Goal: Transaction & Acquisition: Obtain resource

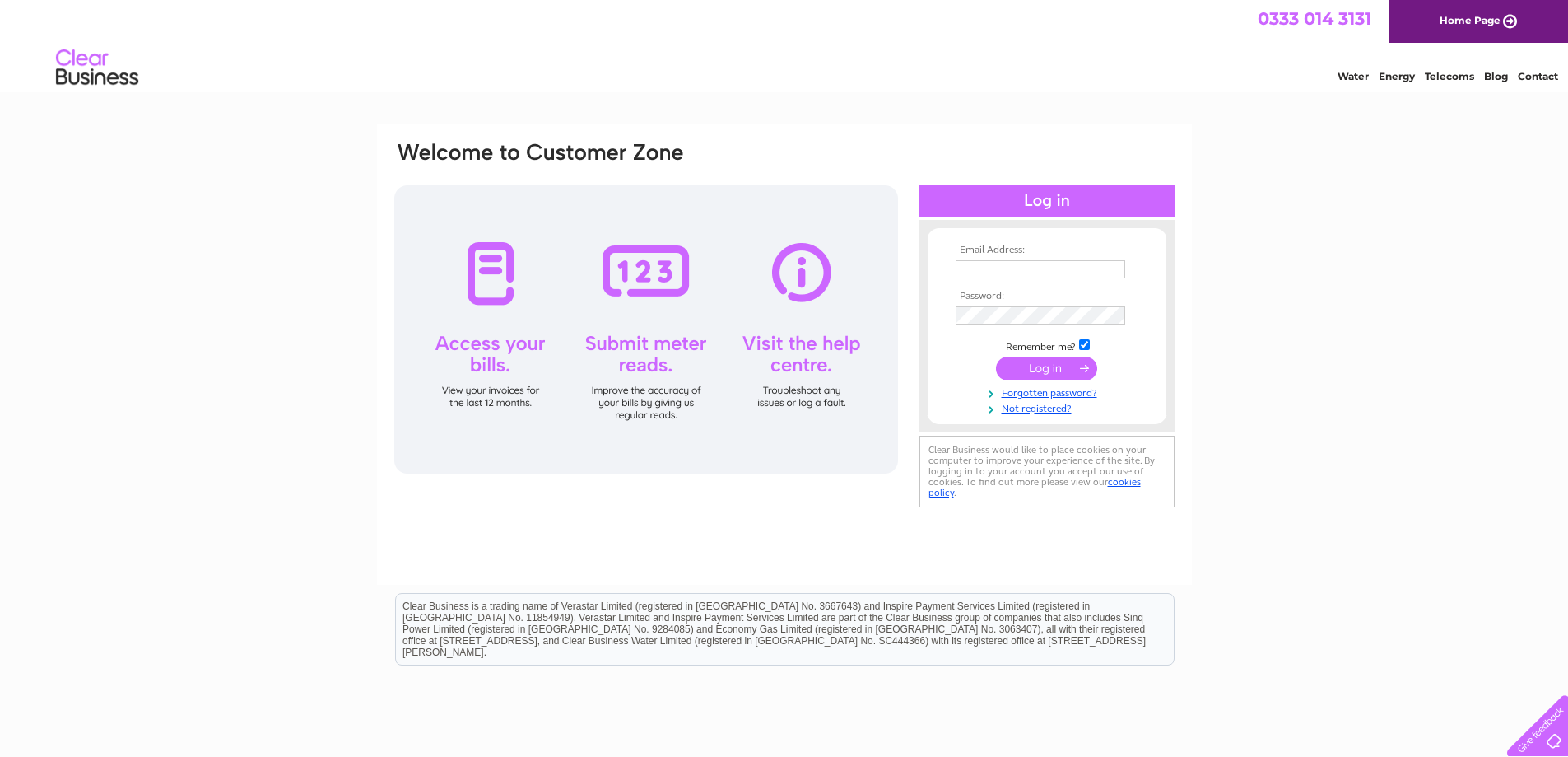
type input "[PERSON_NAME][EMAIL_ADDRESS][DOMAIN_NAME]"
click at [1017, 370] on input "submit" at bounding box center [1047, 368] width 101 height 23
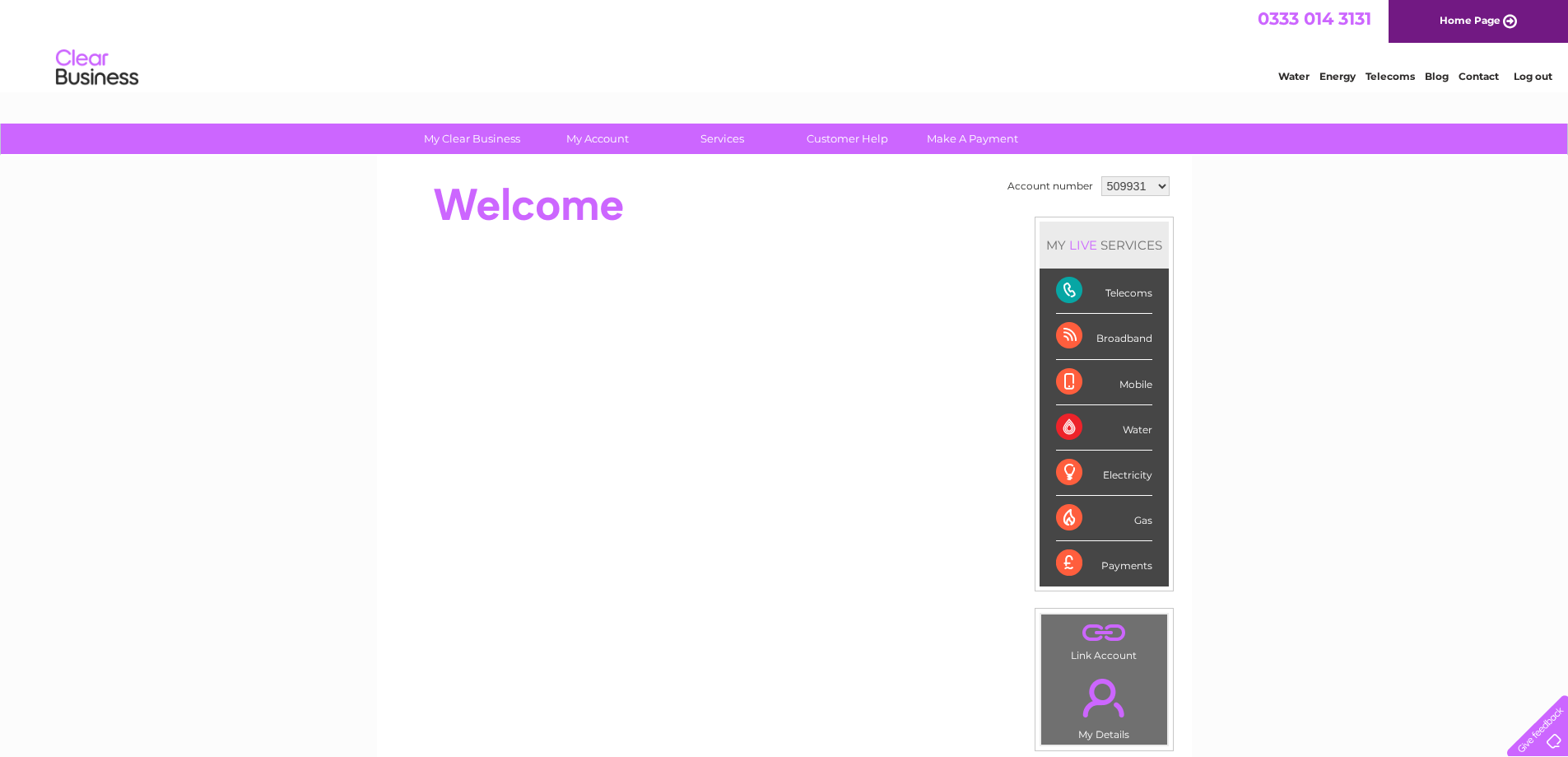
click at [1160, 182] on select "509931 992103 1039447" at bounding box center [1135, 186] width 68 height 19
click at [1101, 177] on select "509931 992103 1039447" at bounding box center [1135, 186] width 68 height 19
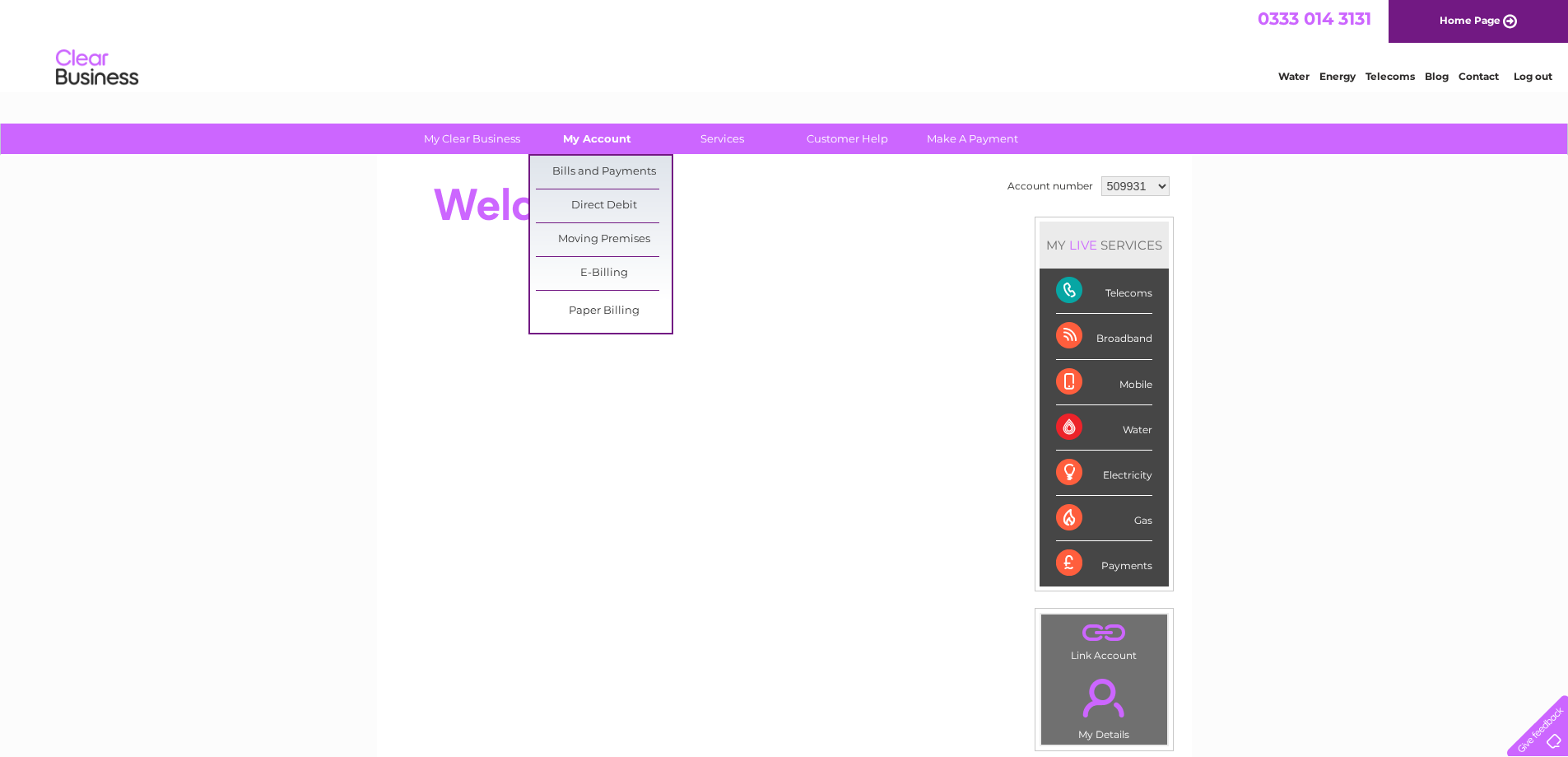
click at [625, 130] on link "My Account" at bounding box center [598, 139] width 136 height 30
click at [625, 167] on link "Bills and Payments" at bounding box center [604, 172] width 136 height 33
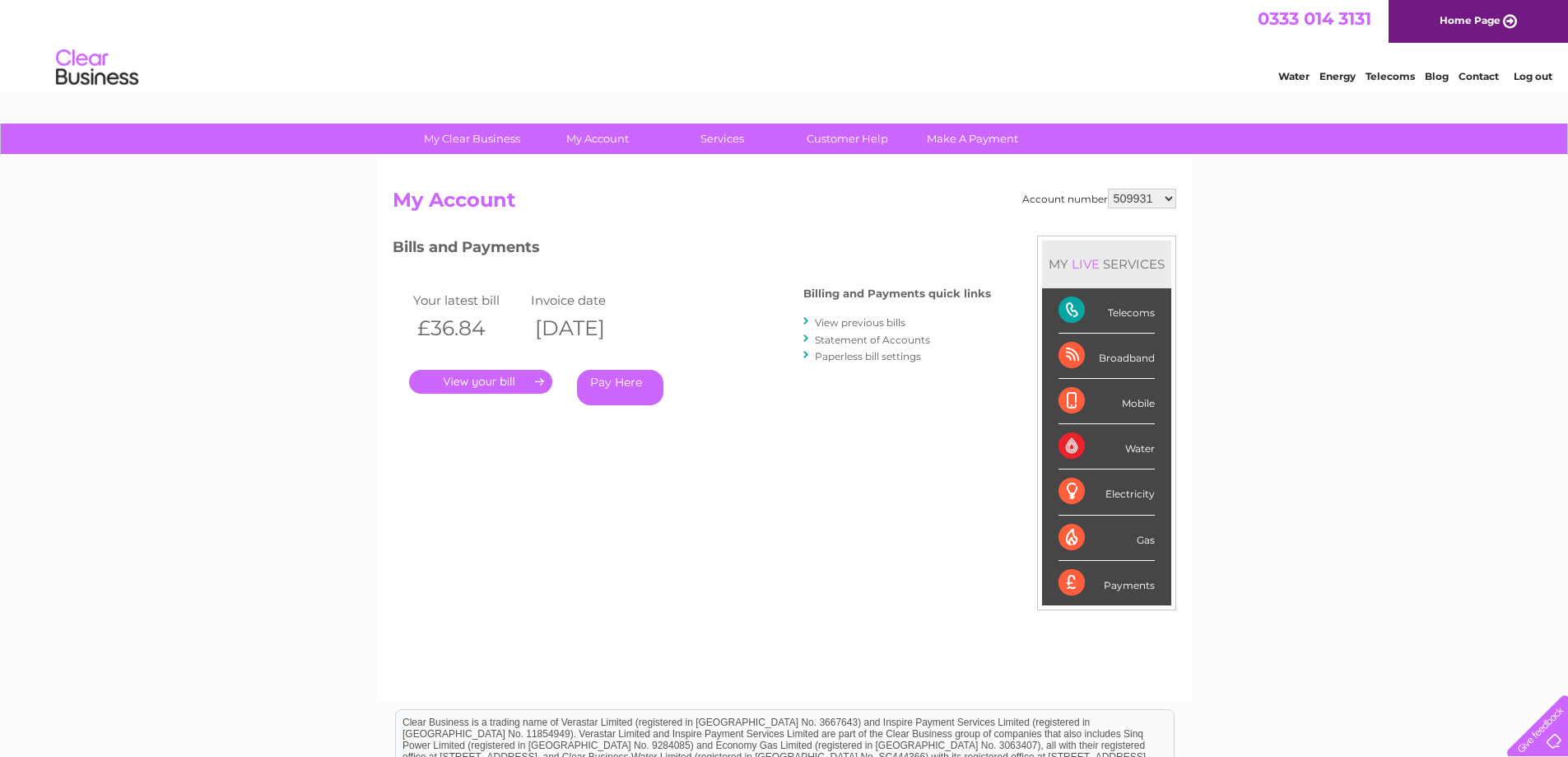
click at [1167, 202] on select "509931 992103 1039447" at bounding box center [1142, 198] width 68 height 19
select select "992103"
click at [1108, 188] on select "509931 992103 1039447" at bounding box center [1142, 198] width 68 height 19
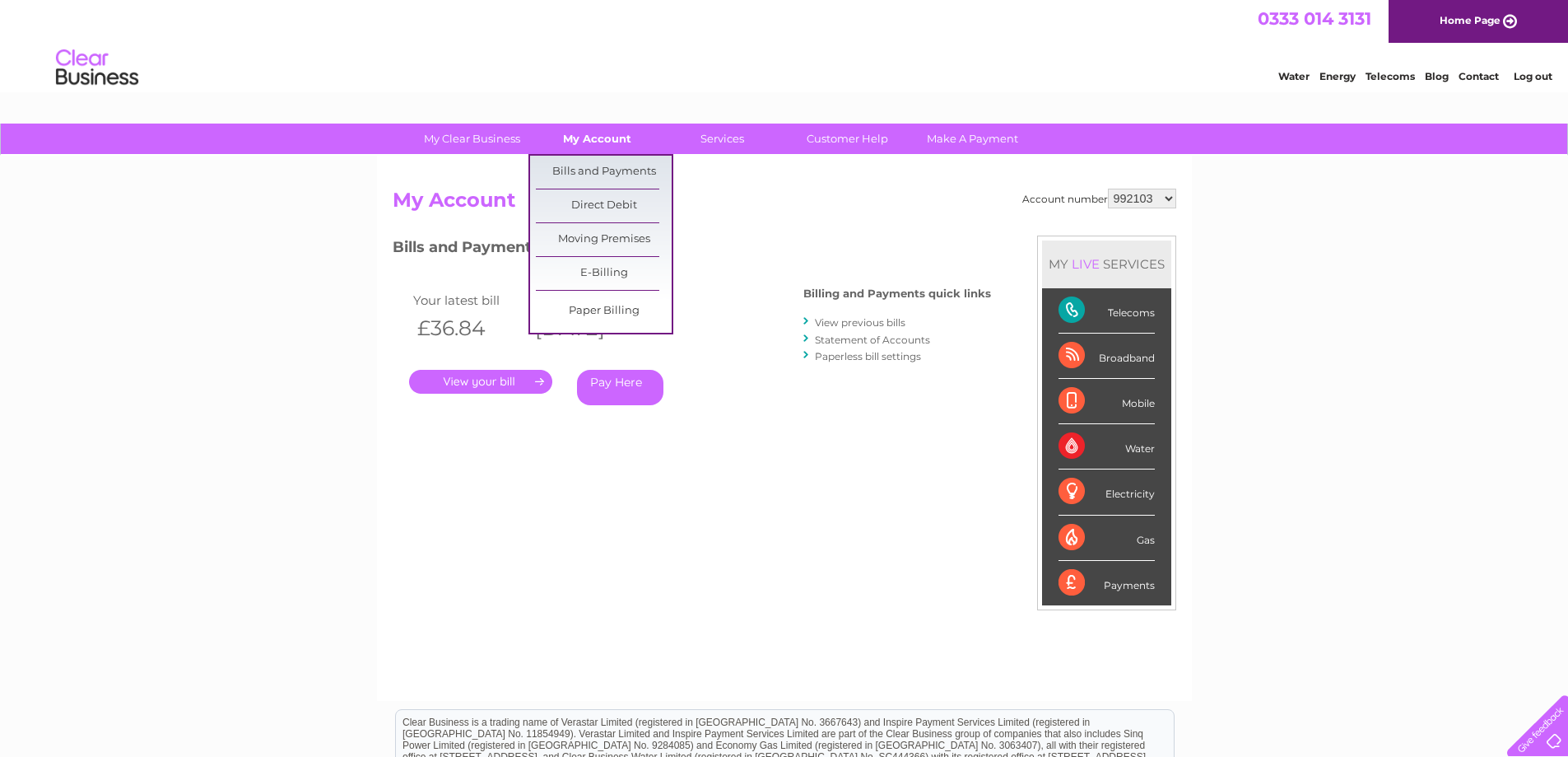
click at [587, 138] on link "My Account" at bounding box center [598, 139] width 136 height 30
click at [590, 172] on link "Bills and Payments" at bounding box center [604, 172] width 136 height 33
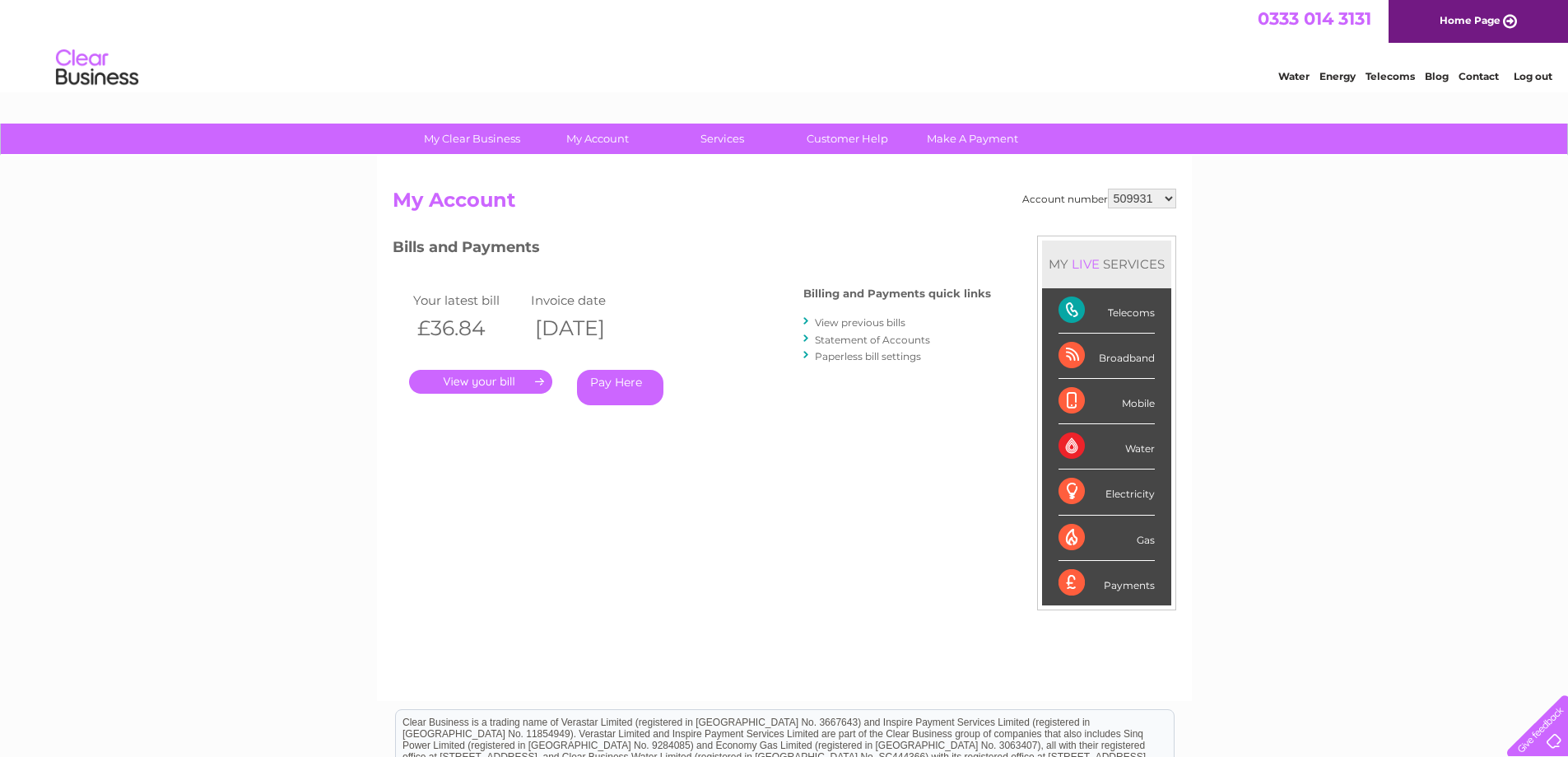
click at [1169, 204] on select "509931 992103 1039447" at bounding box center [1142, 198] width 68 height 19
select select "992103"
click at [1108, 188] on select "509931 992103 1039447" at bounding box center [1142, 198] width 68 height 19
click at [503, 375] on link "." at bounding box center [481, 382] width 143 height 24
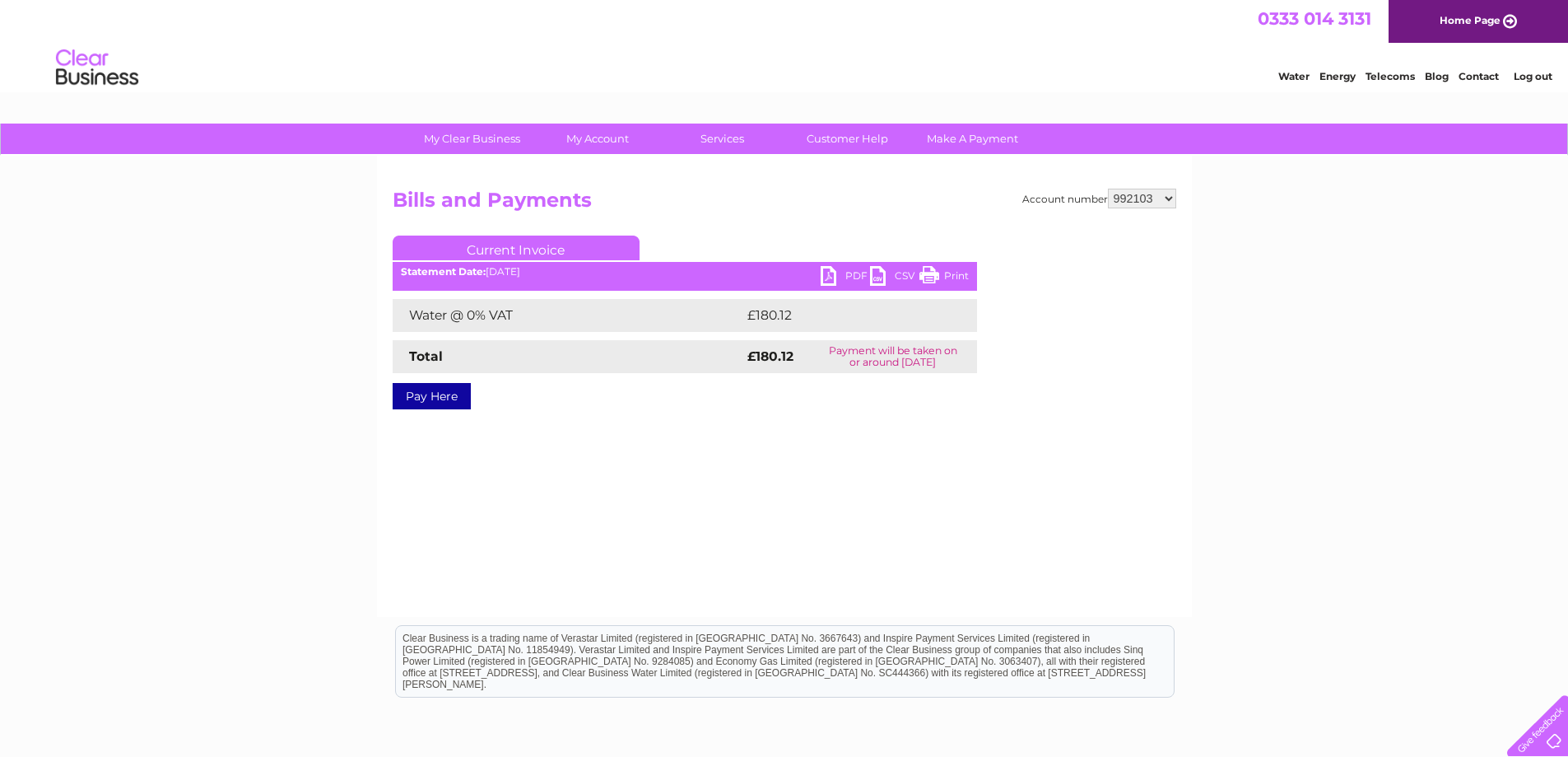
click at [830, 278] on link "PDF" at bounding box center [845, 278] width 50 height 24
click at [1165, 202] on select "509931 992103 1039447" at bounding box center [1142, 198] width 68 height 19
select select "1039447"
click at [1108, 188] on select "509931 992103 1039447" at bounding box center [1142, 198] width 68 height 19
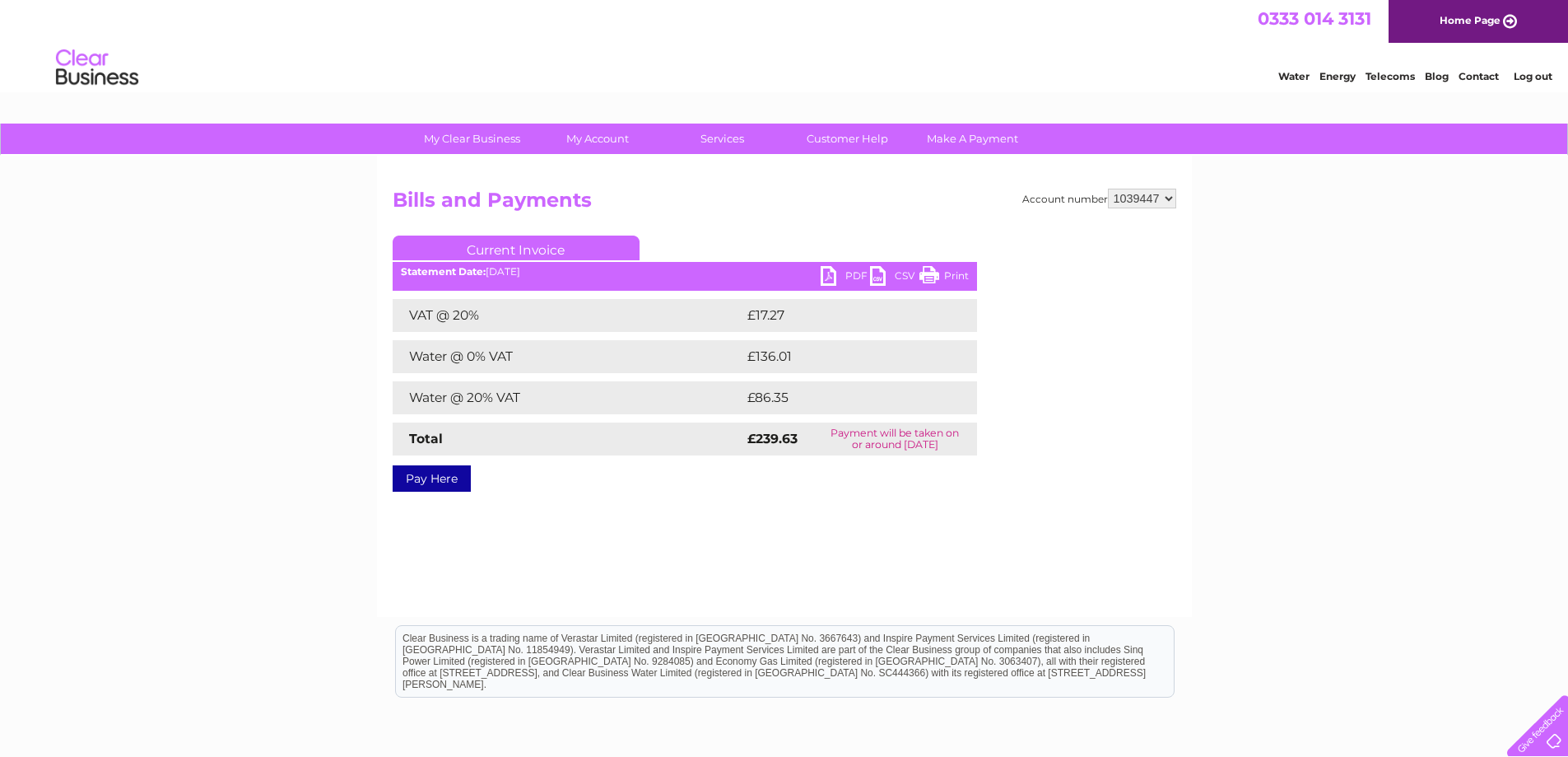
click at [846, 276] on link "PDF" at bounding box center [845, 278] width 50 height 24
